Goal: Find specific page/section: Find specific page/section

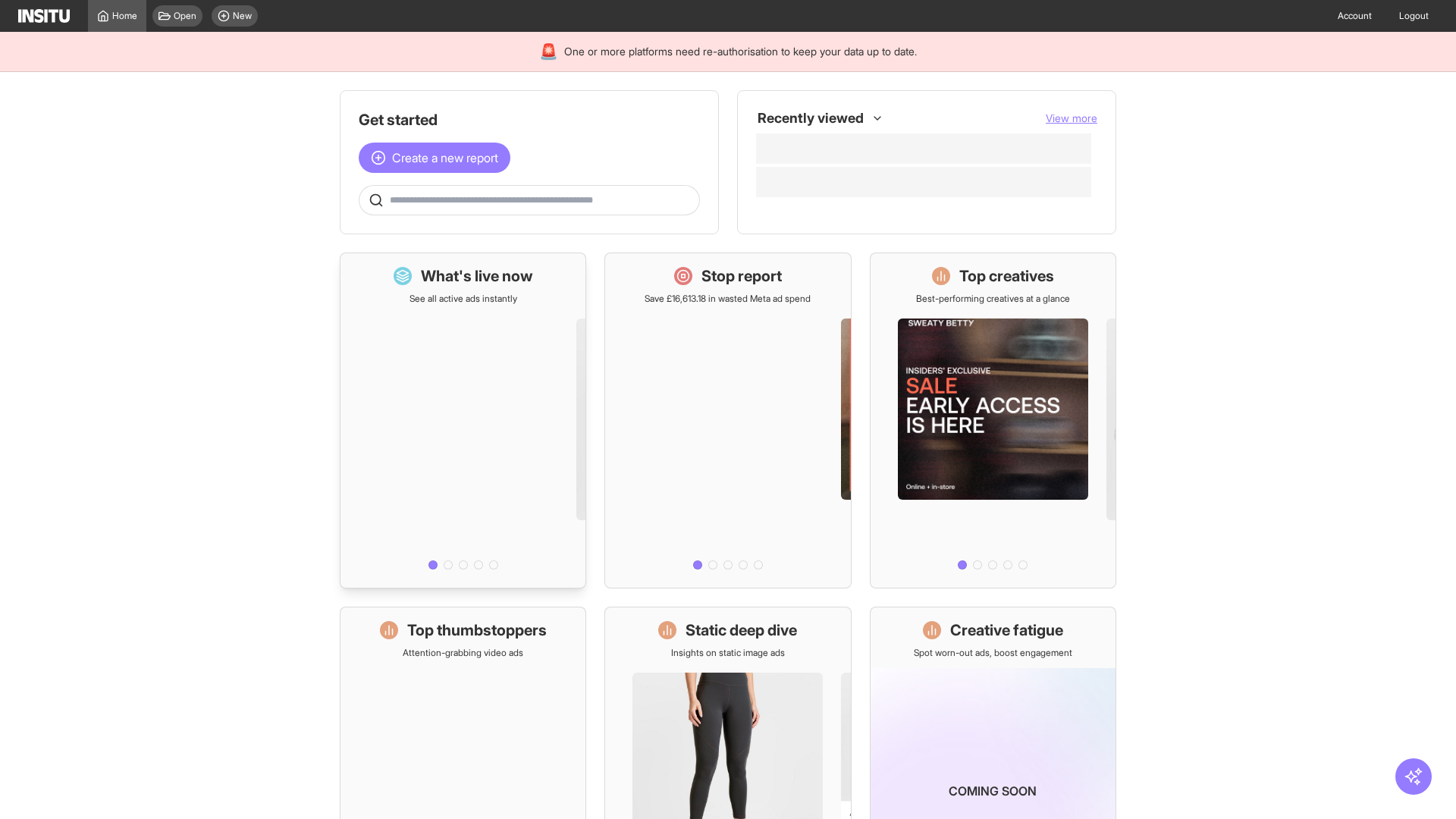
click at [462, 420] on div at bounding box center [463, 440] width 245 height 271
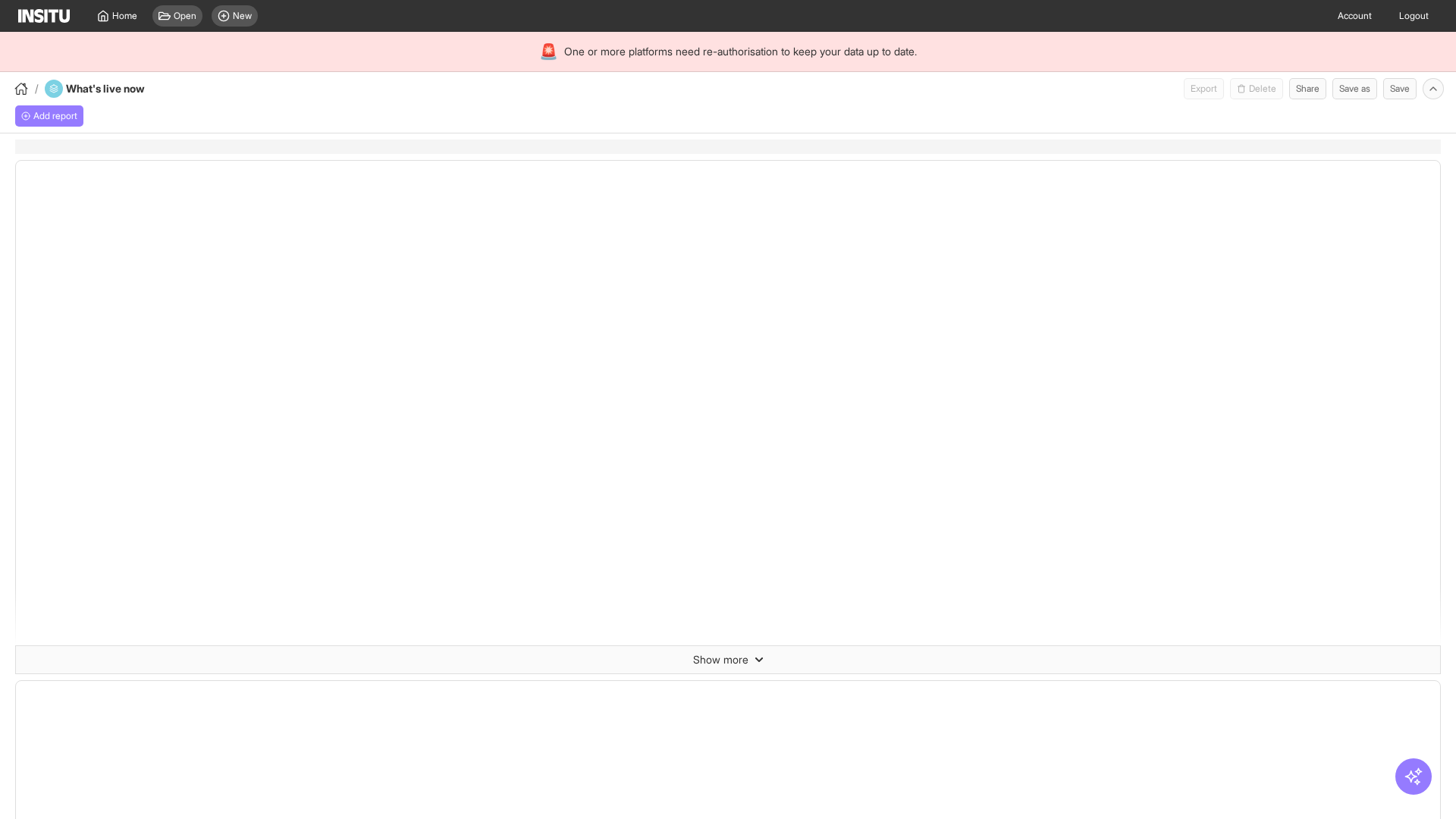
select select "**"
